Goal: Navigation & Orientation: Find specific page/section

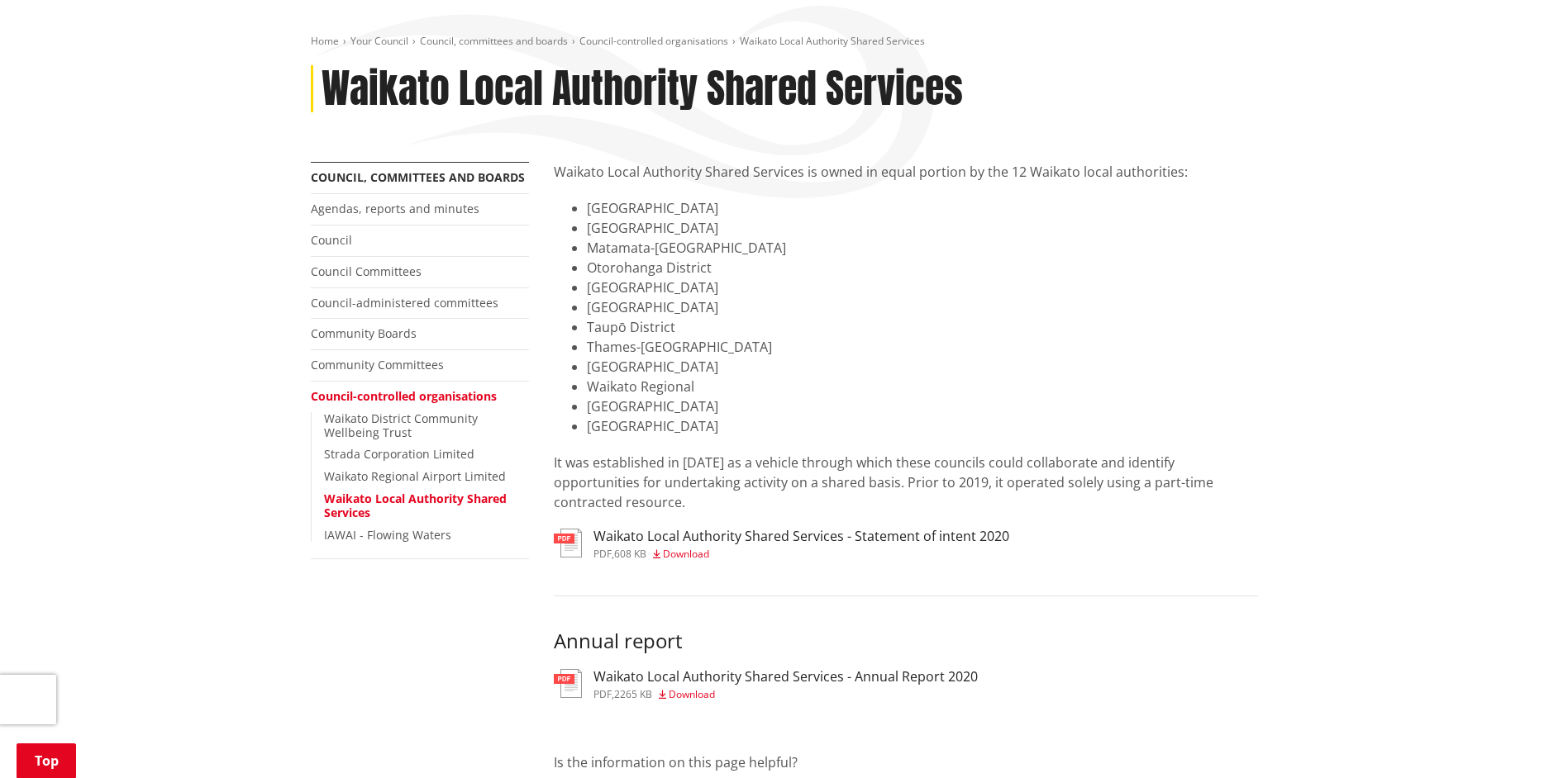
scroll to position [330, 0]
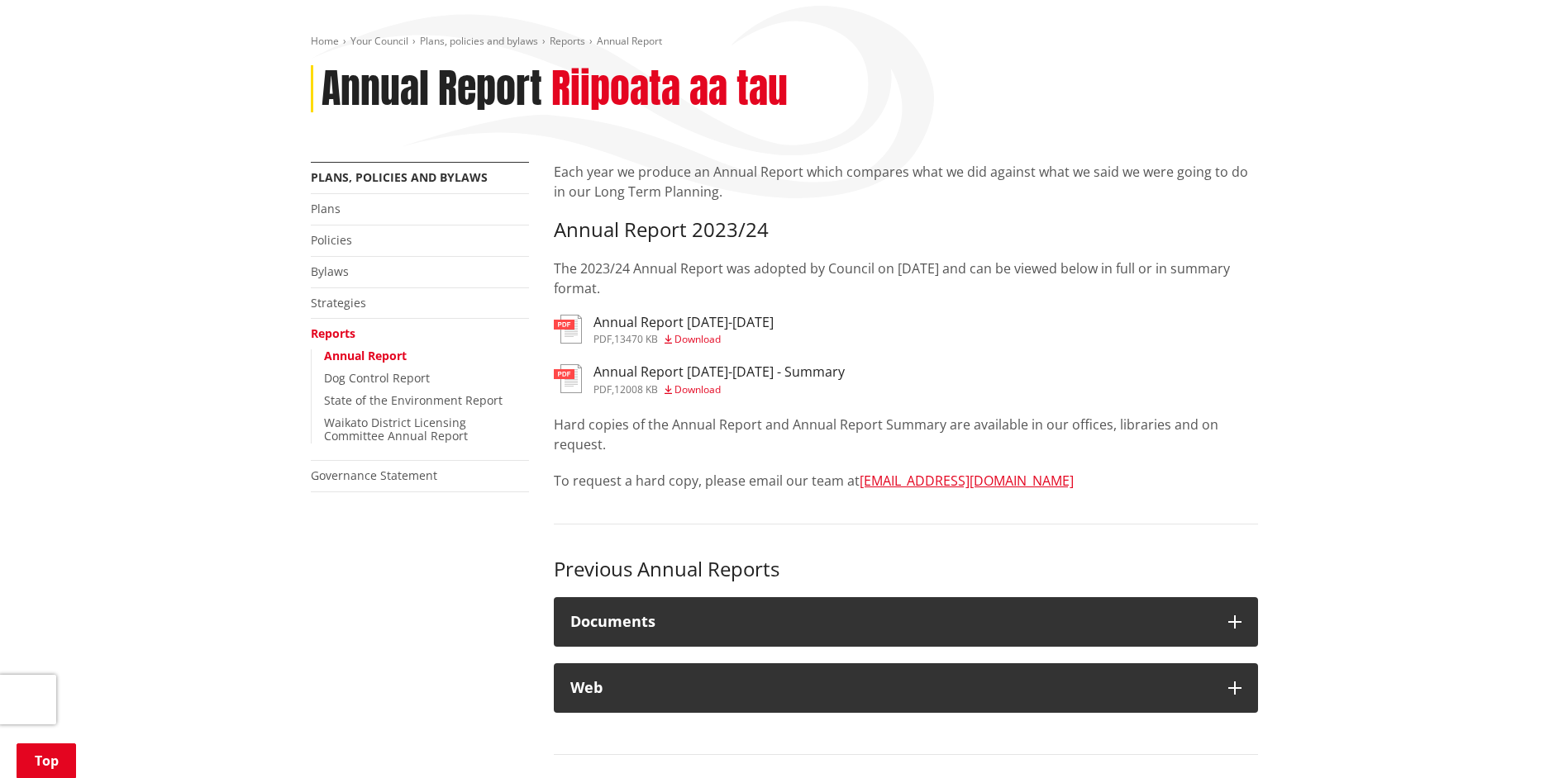
scroll to position [166, 0]
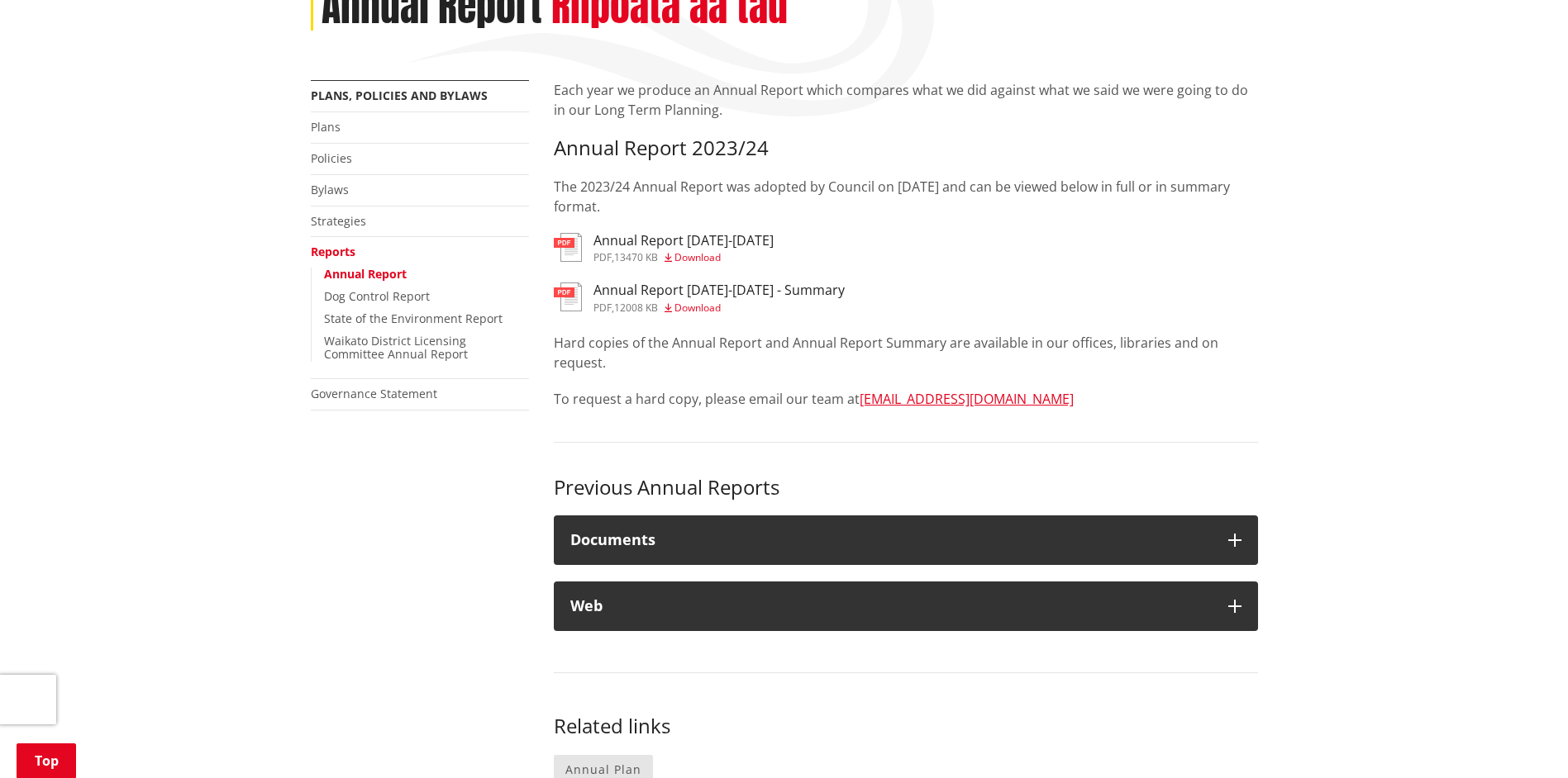
scroll to position [330, 0]
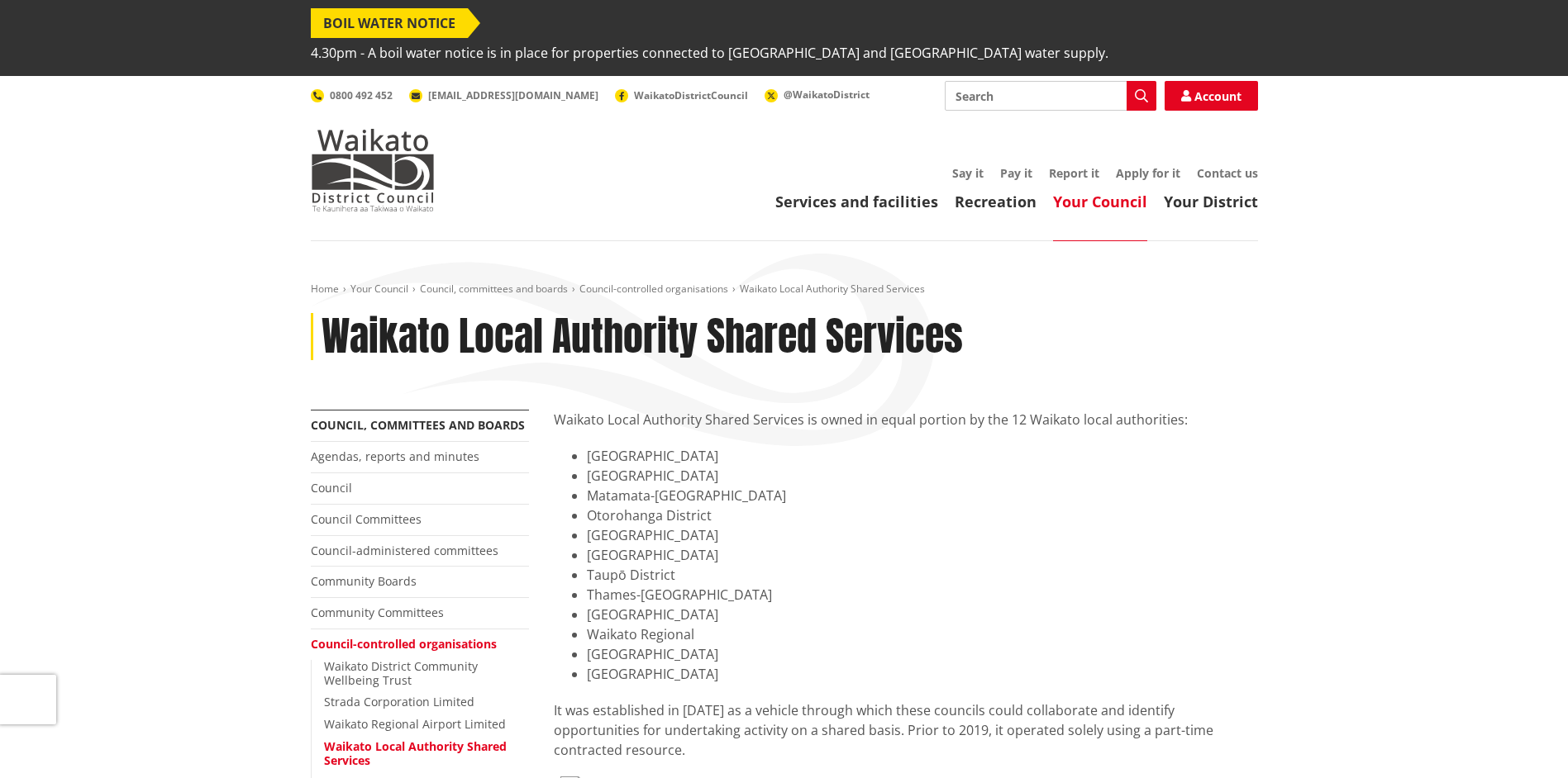
drag, startPoint x: 1118, startPoint y: 304, endPoint x: 1151, endPoint y: 379, distance: 81.9
click at [1118, 313] on div "Waikato Local Authority Shared Services" at bounding box center [784, 338] width 947 height 48
